Goal: Information Seeking & Learning: Learn about a topic

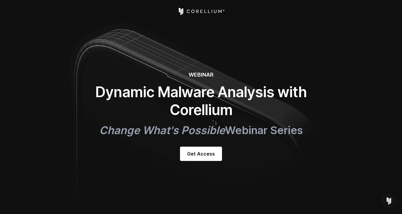
select select "*********"
select select "******"
select select "**********"
